Goal: Check status: Check status

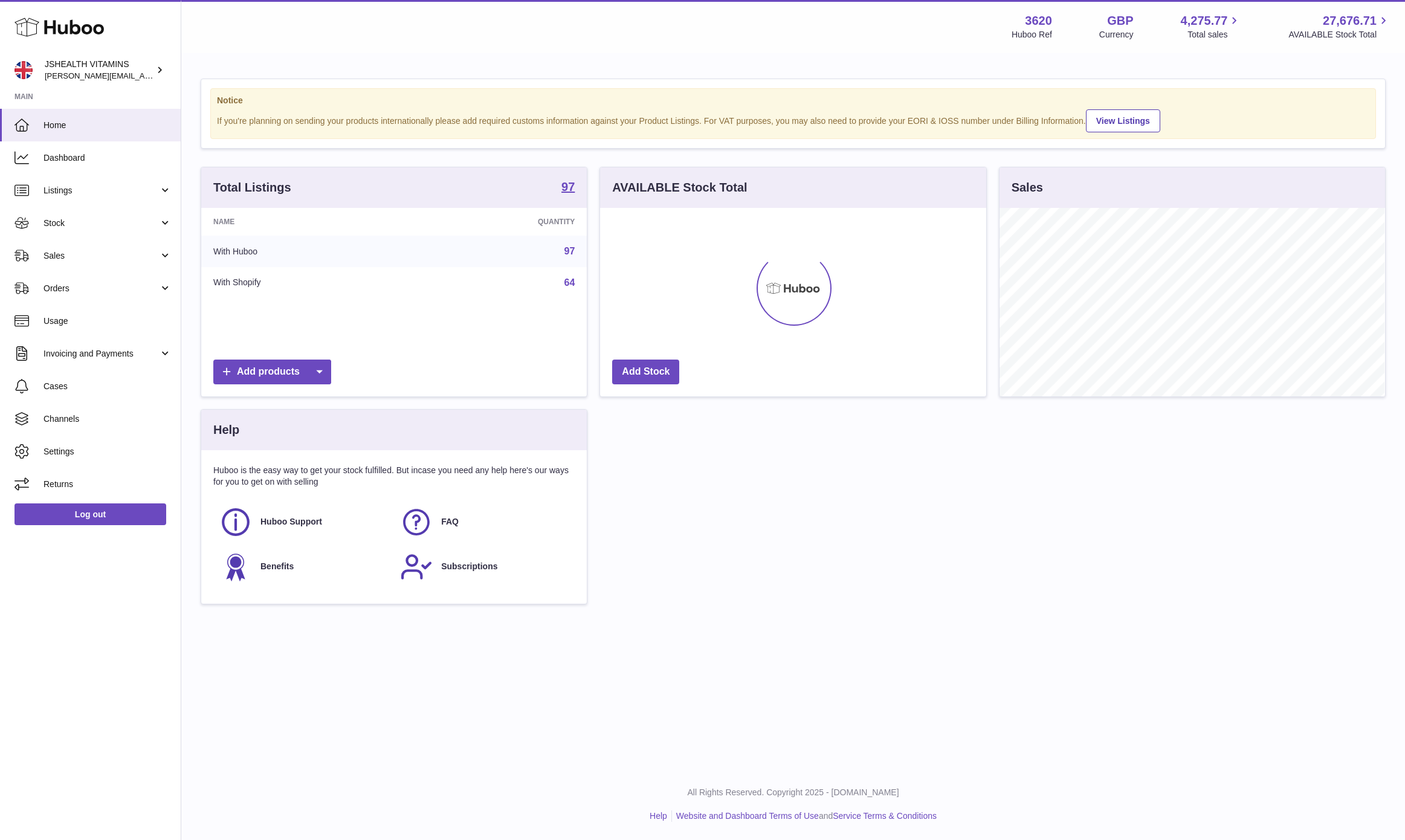
scroll to position [189, 385]
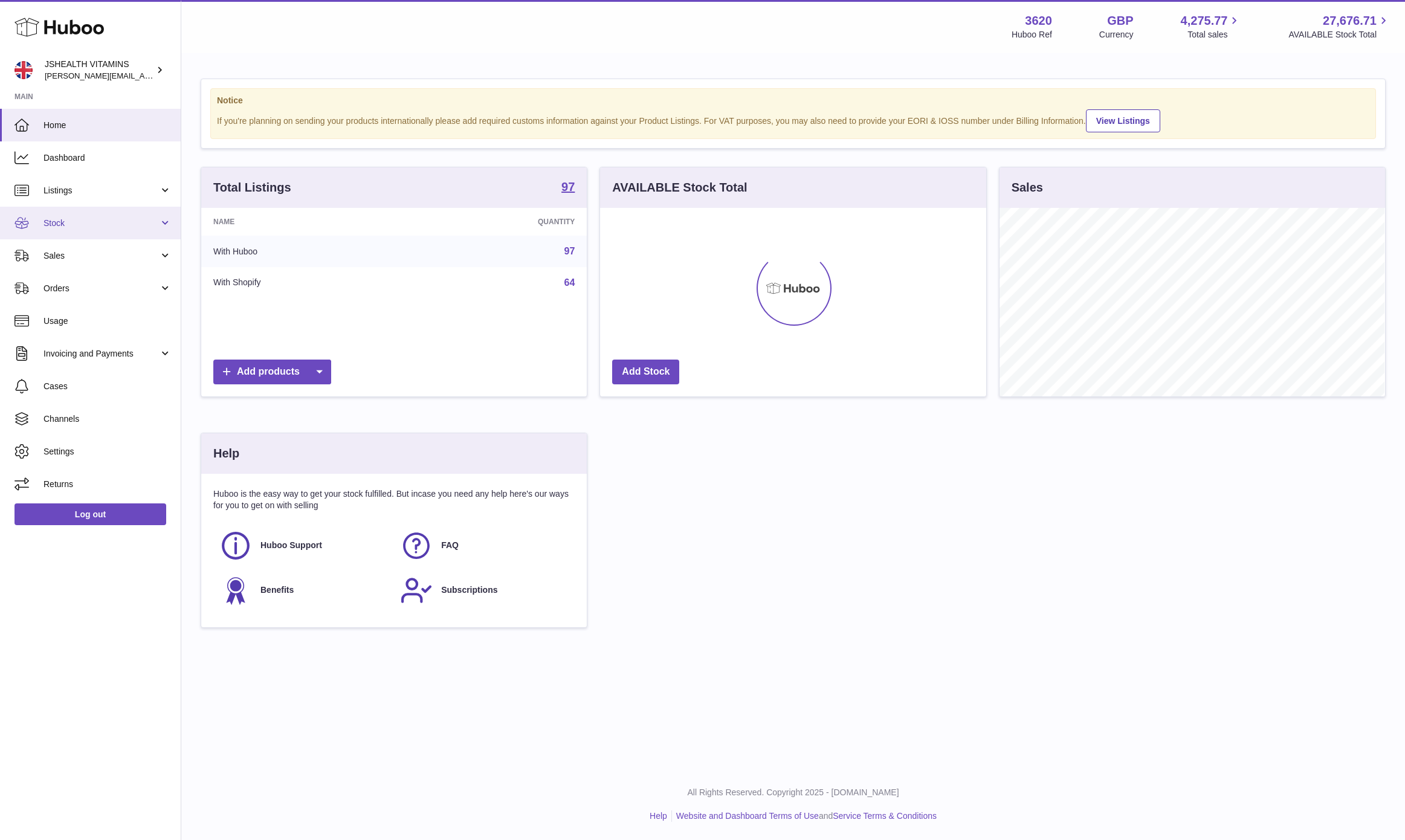
click at [57, 211] on link "Stock" at bounding box center [90, 223] width 181 height 33
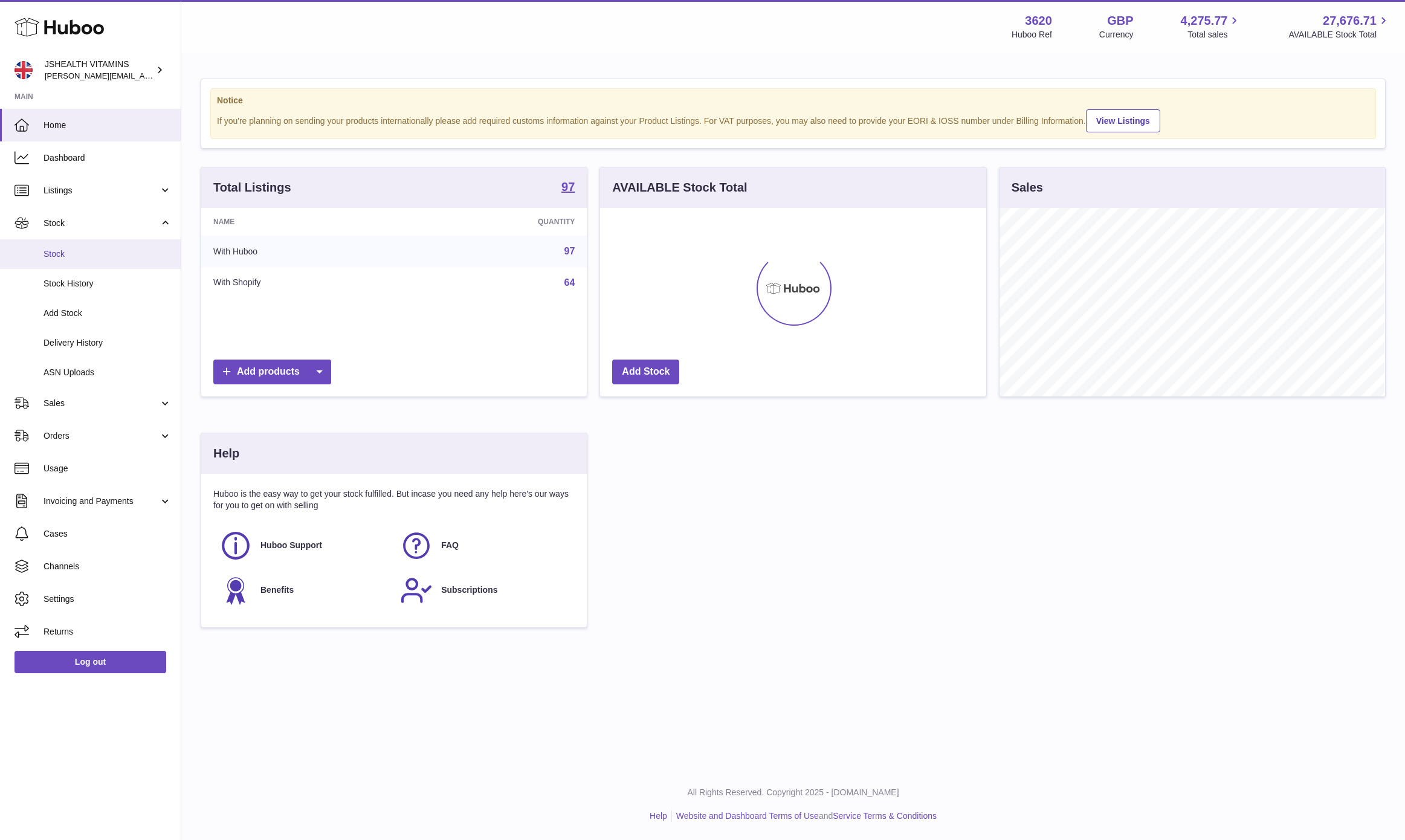
click at [63, 245] on link "Stock" at bounding box center [90, 254] width 181 height 29
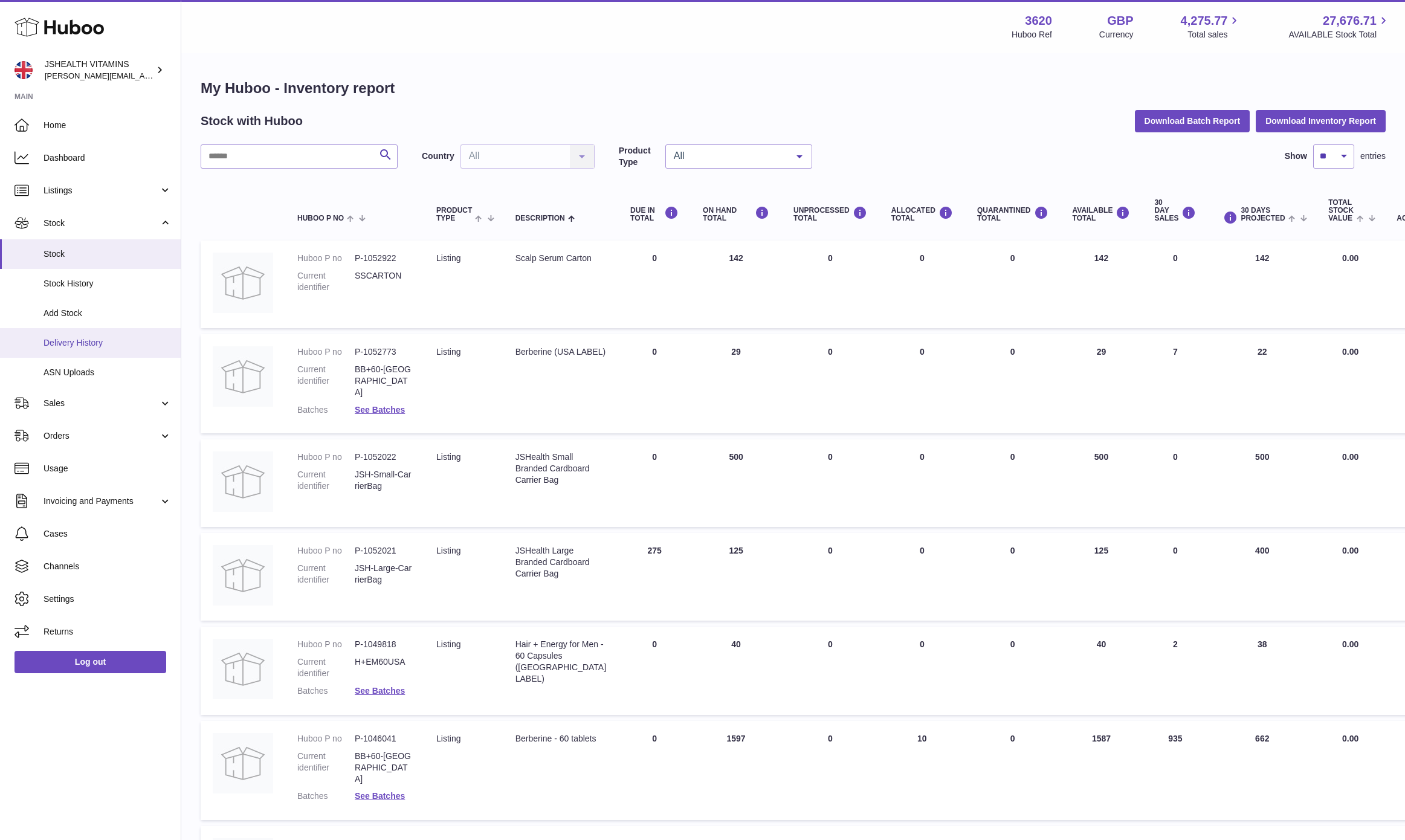
click at [92, 353] on link "Delivery History" at bounding box center [90, 343] width 181 height 29
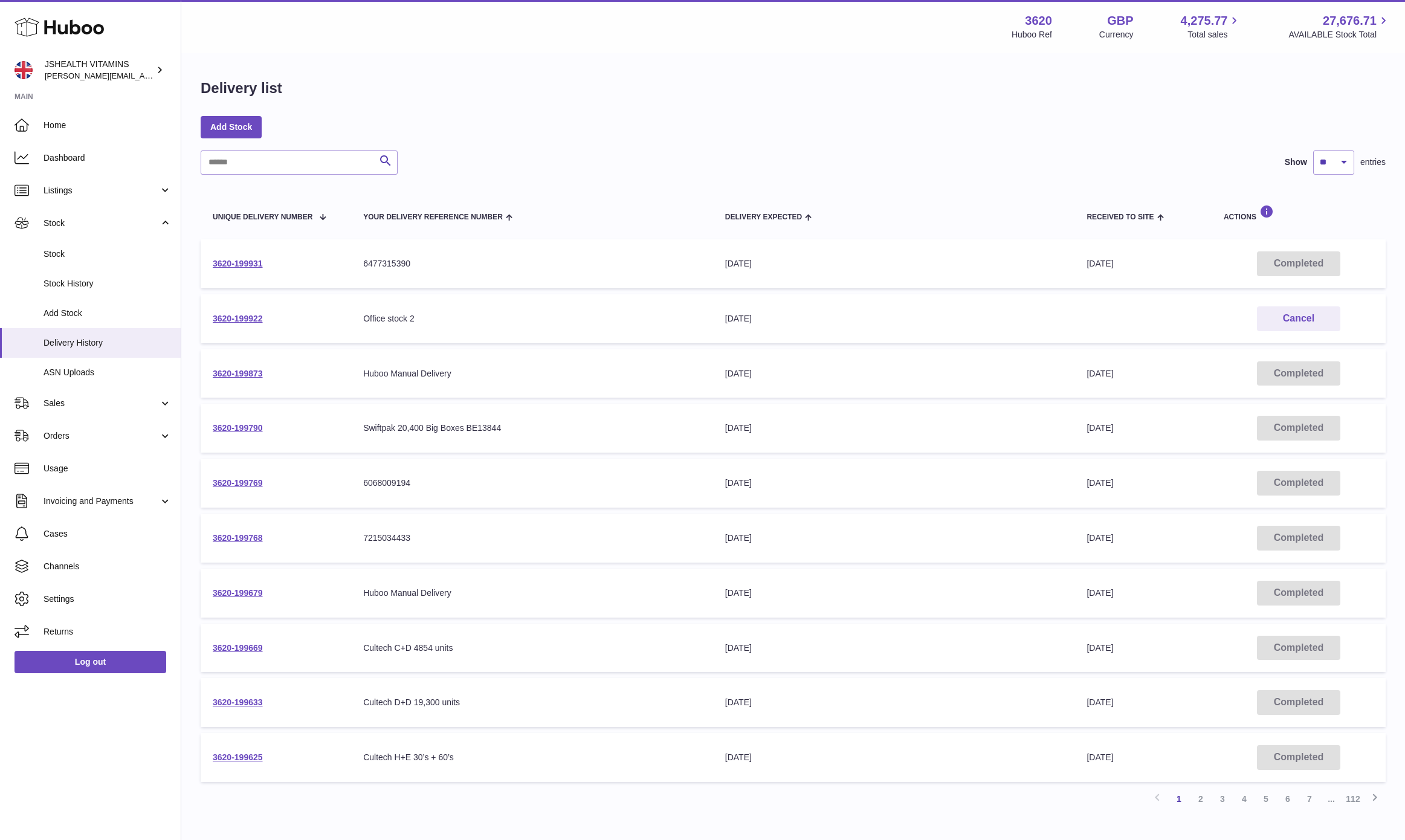
click at [1190, 792] on link "2" at bounding box center [1200, 799] width 22 height 22
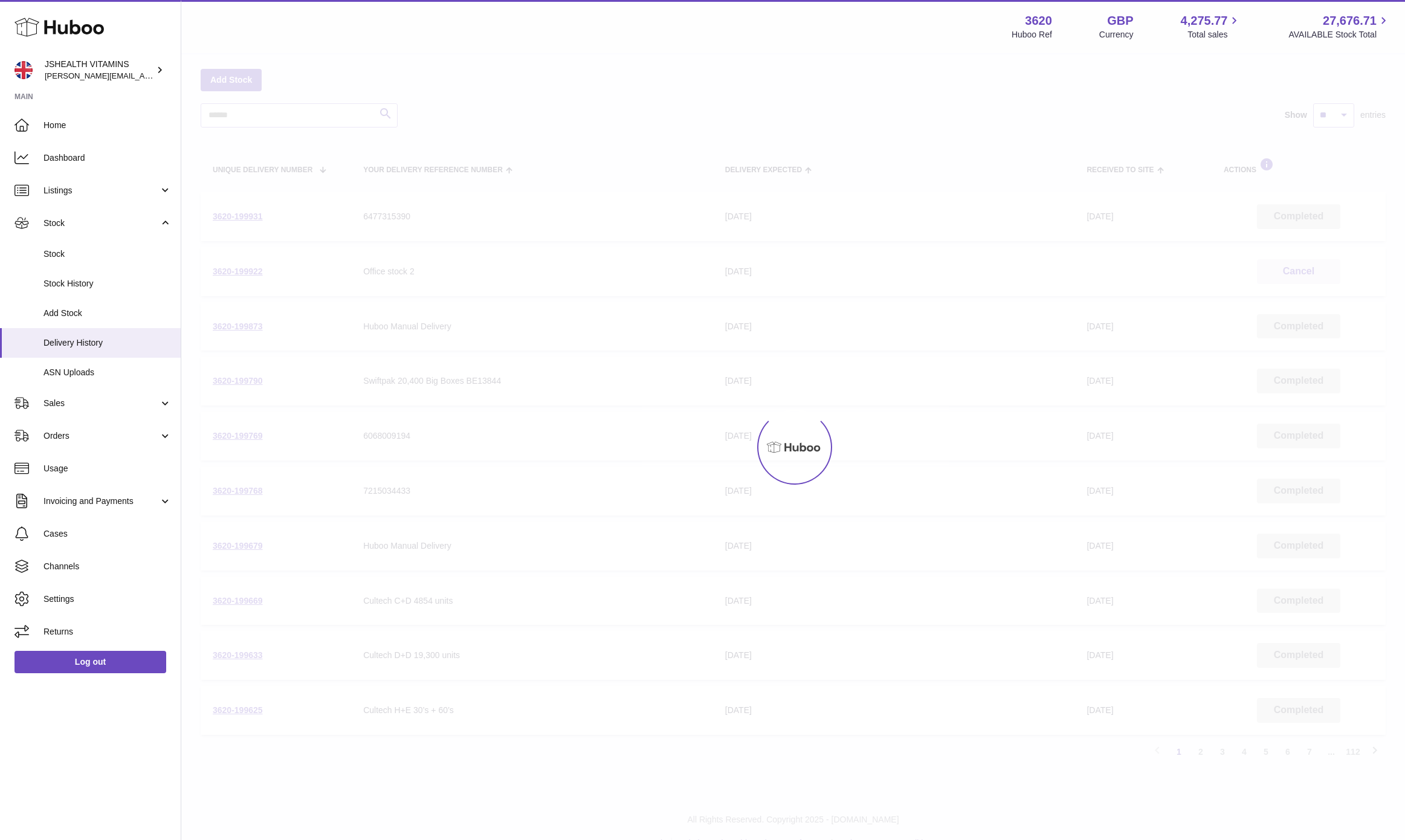
scroll to position [55, 0]
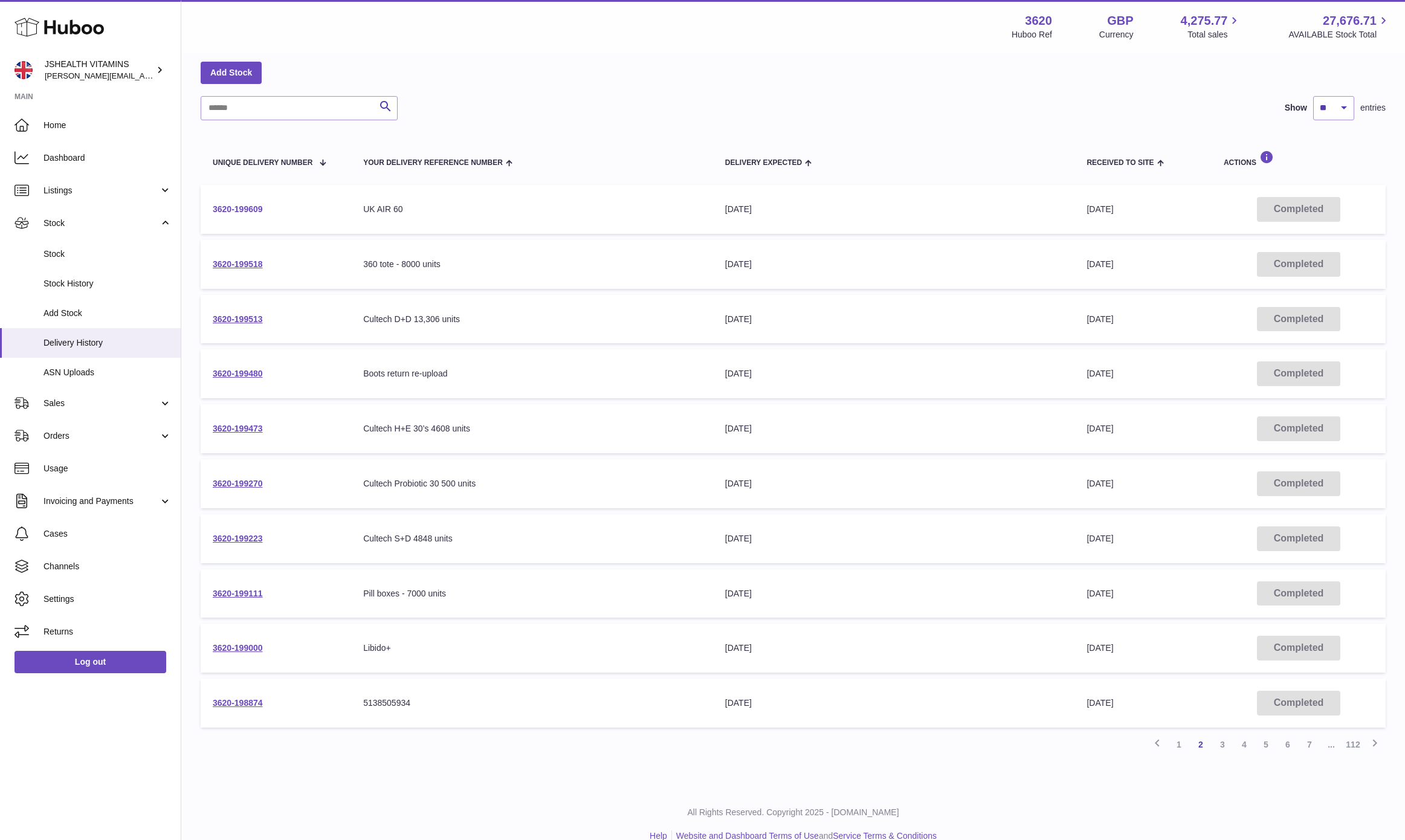
click at [245, 210] on link "3620-199609" at bounding box center [238, 209] width 50 height 10
click at [245, 266] on link "3620-199518" at bounding box center [238, 264] width 50 height 10
